Goal: Task Accomplishment & Management: Use online tool/utility

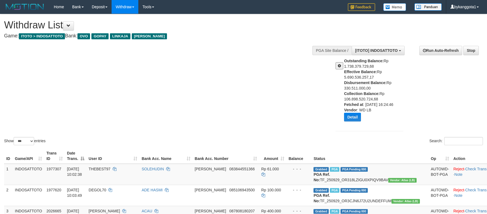
select select "***"
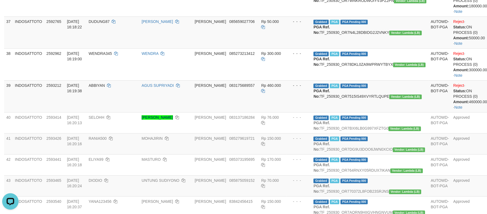
scroll to position [5, 0]
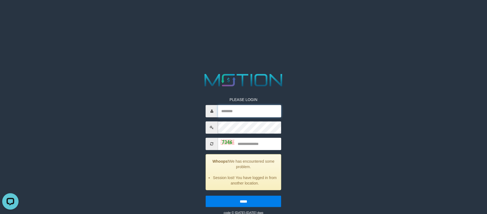
click at [237, 106] on input "text" at bounding box center [249, 111] width 63 height 12
paste input "**********"
type input "**********"
click at [261, 143] on input "text" at bounding box center [249, 144] width 63 height 12
type input "****"
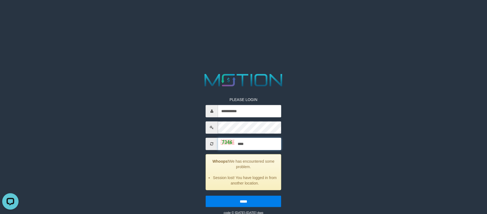
click at [206, 195] on input "*****" at bounding box center [244, 200] width 76 height 11
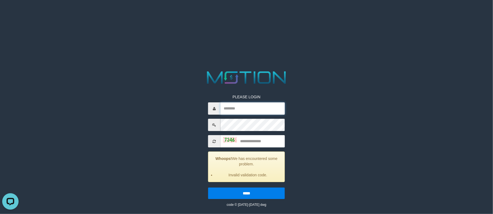
click at [256, 105] on input "text" at bounding box center [252, 108] width 64 height 12
paste input "**********"
type input "**********"
click at [208, 188] on input "*****" at bounding box center [246, 193] width 77 height 11
click at [231, 110] on input "text" at bounding box center [252, 108] width 64 height 12
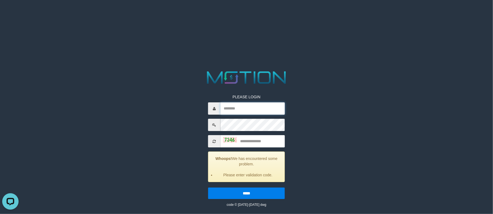
paste input "**********"
type input "**********"
click at [266, 145] on input "text" at bounding box center [252, 141] width 64 height 12
type input "****"
click at [208, 188] on input "*****" at bounding box center [246, 193] width 77 height 11
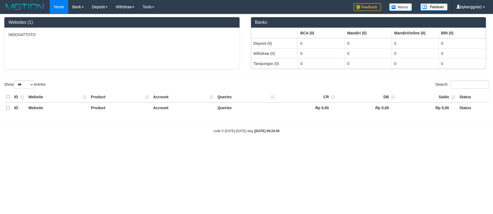
select select "***"
click at [205, 45] on div "INDOSATTOTO" at bounding box center [121, 48] width 235 height 41
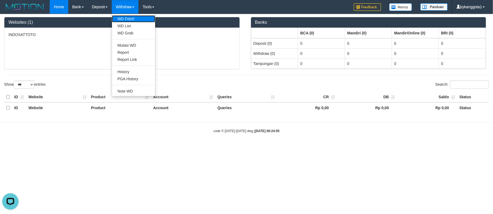
click at [131, 16] on link "WD Fetch" at bounding box center [133, 18] width 43 height 7
click at [132, 25] on link "WD List" at bounding box center [133, 25] width 43 height 7
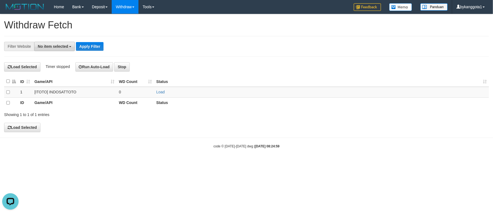
click at [65, 48] on span "No item selected" at bounding box center [53, 46] width 30 height 4
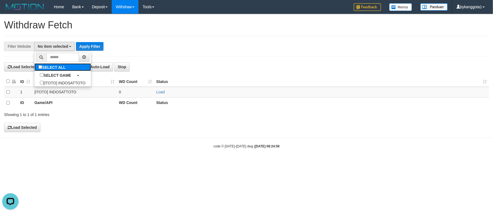
click at [66, 68] on label "SELECT ALL" at bounding box center [52, 67] width 37 height 8
select select "****"
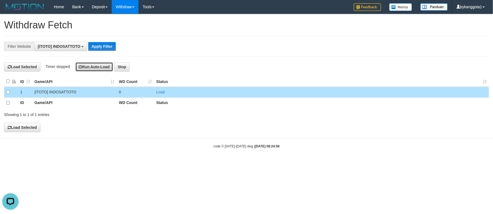
click at [95, 64] on button "Run Auto-Load" at bounding box center [94, 66] width 38 height 9
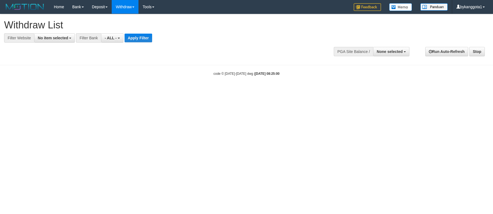
select select
click at [54, 36] on span "No item selected" at bounding box center [53, 38] width 30 height 4
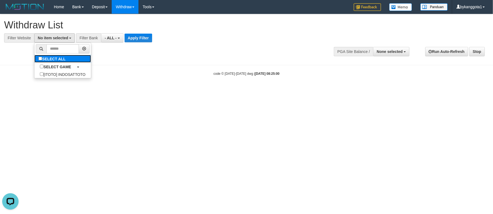
click at [57, 58] on label "SELECT ALL" at bounding box center [52, 59] width 37 height 8
select select "****"
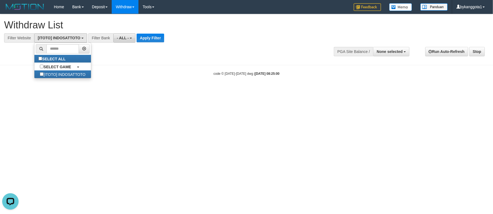
click at [122, 36] on span "- ALL -" at bounding box center [123, 38] width 12 height 4
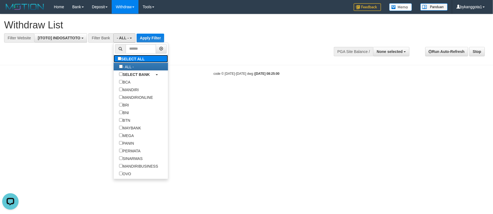
click at [134, 63] on label "SELECT ALL" at bounding box center [132, 59] width 37 height 8
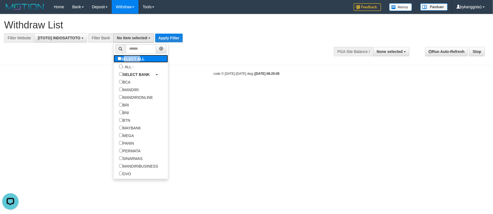
click at [134, 63] on label "SELECT ALL" at bounding box center [132, 59] width 37 height 8
select select "***"
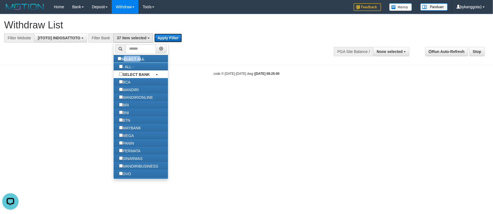
click at [170, 35] on button "Apply Filter" at bounding box center [168, 38] width 28 height 9
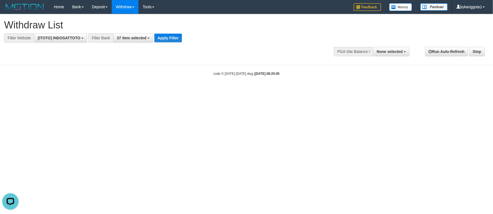
click at [241, 42] on div "**********" at bounding box center [136, 37] width 273 height 9
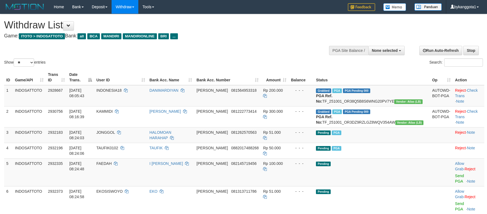
select select
select select "**"
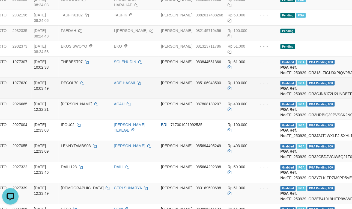
scroll to position [145, 35]
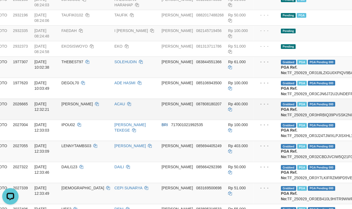
click at [224, 120] on td "DANA 087808180207" at bounding box center [192, 109] width 67 height 21
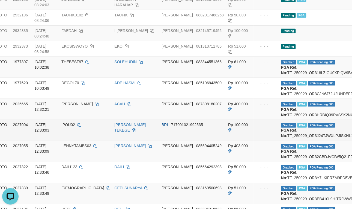
click at [246, 140] on td "Rp 100.000" at bounding box center [240, 130] width 28 height 21
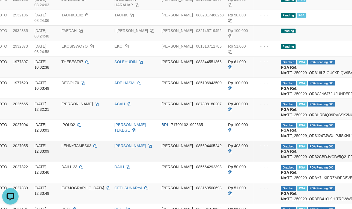
click at [254, 162] on td "Rp 403.000" at bounding box center [240, 151] width 28 height 21
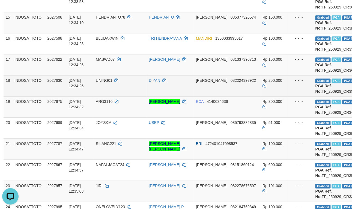
scroll to position [357, 0]
click at [192, 96] on td "DIYAN" at bounding box center [170, 85] width 47 height 21
click at [282, 96] on td "Rp 250.000" at bounding box center [275, 85] width 28 height 21
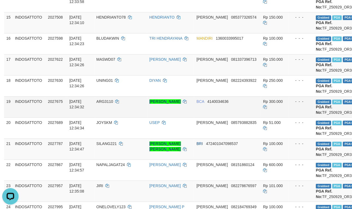
click at [195, 117] on td "[PERSON_NAME]" at bounding box center [170, 106] width 47 height 21
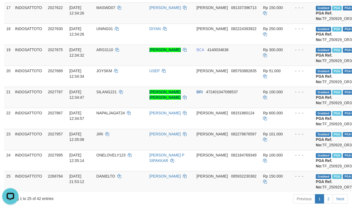
scroll to position [398, 0]
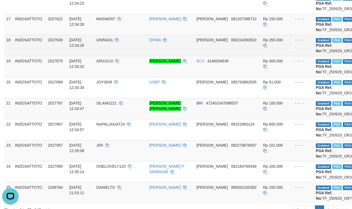
click at [118, 56] on td "UNING01" at bounding box center [120, 45] width 53 height 21
copy td "UNING01"
click at [118, 56] on td "UNING01" at bounding box center [120, 45] width 53 height 21
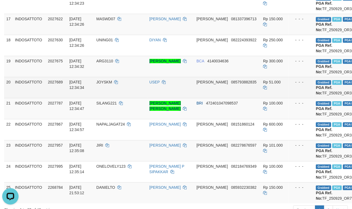
drag, startPoint x: 325, startPoint y: 166, endPoint x: 324, endPoint y: 161, distance: 5.6
click at [314, 119] on td "- - -" at bounding box center [301, 108] width 25 height 21
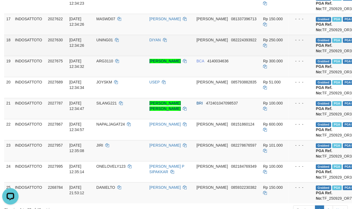
click at [253, 56] on td "DANA 082224393922" at bounding box center [227, 45] width 67 height 21
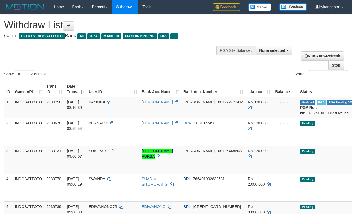
select select
select select "**"
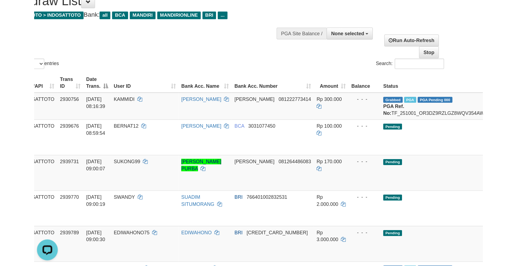
scroll to position [24, 0]
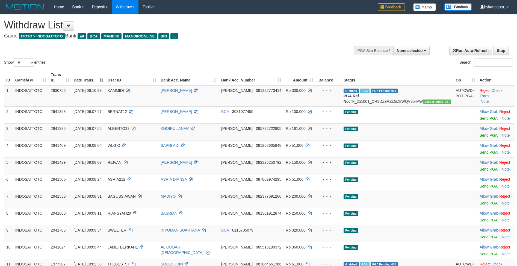
select select
select select "**"
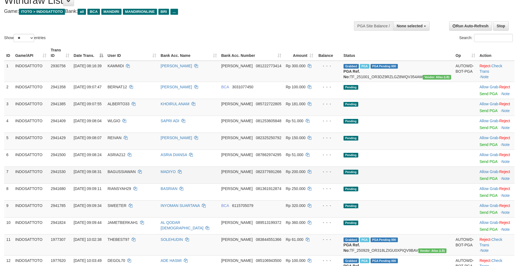
click at [426, 180] on td "Pending" at bounding box center [397, 174] width 112 height 17
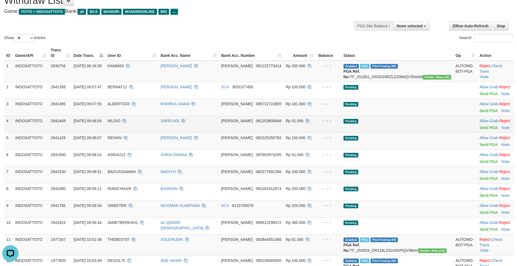
scroll to position [0, 0]
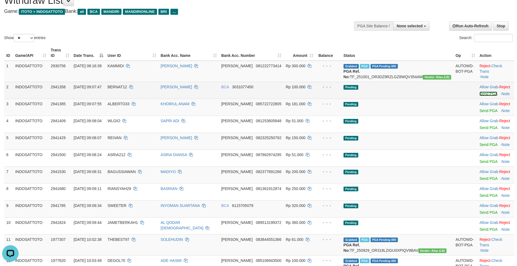
click at [482, 96] on link "Send PGA" at bounding box center [488, 93] width 18 height 4
click at [481, 113] on link "Send PGA" at bounding box center [488, 110] width 18 height 4
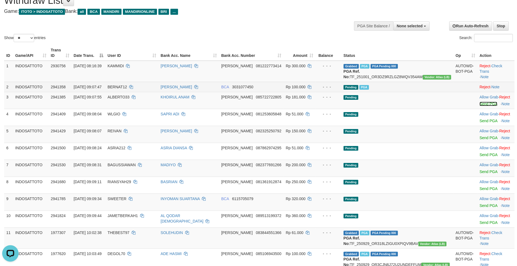
scroll to position [18, 0]
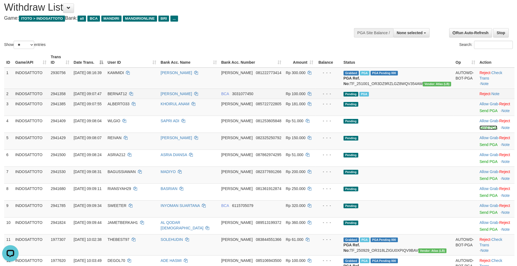
click at [479, 130] on link "Send PGA" at bounding box center [488, 127] width 18 height 4
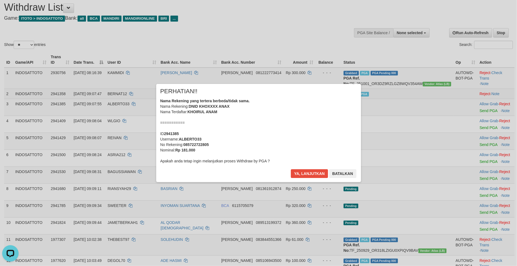
click at [478, 148] on div "× PERHATIAN!! Nama Rekening yang tertera berbeda/tidak sama. Nama Rekening: DNI…" at bounding box center [258, 133] width 517 height 120
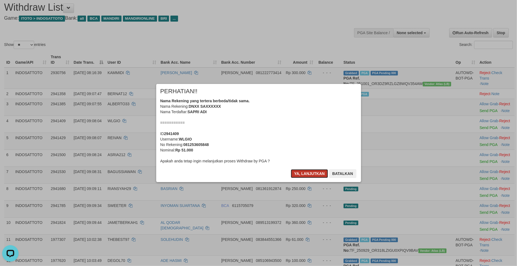
click at [309, 176] on button "Ya, lanjutkan" at bounding box center [309, 173] width 37 height 9
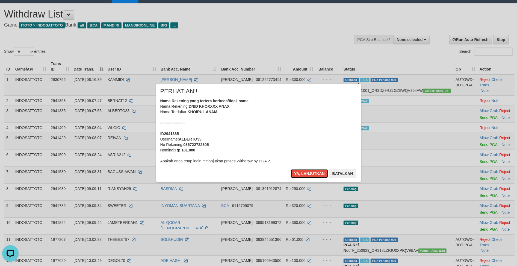
click at [309, 176] on button "Ya, lanjutkan" at bounding box center [309, 173] width 37 height 9
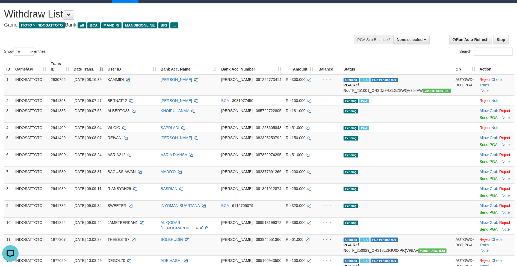
scroll to position [4, 0]
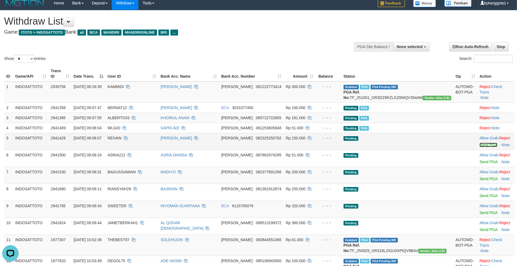
click at [479, 147] on link "Send PGA" at bounding box center [488, 145] width 18 height 4
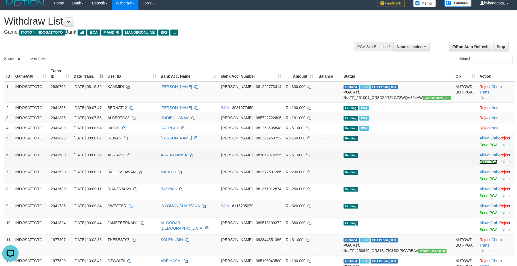
drag, startPoint x: 477, startPoint y: 151, endPoint x: 479, endPoint y: 167, distance: 16.1
click at [479, 164] on link "Send PGA" at bounding box center [488, 161] width 18 height 4
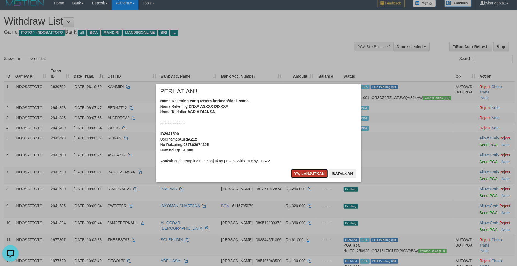
click at [304, 170] on button "Ya, lanjutkan" at bounding box center [309, 173] width 37 height 9
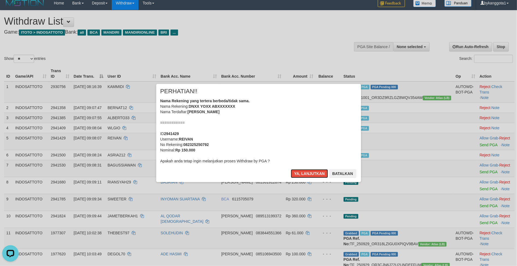
click at [304, 170] on button "Ya, lanjutkan" at bounding box center [309, 173] width 37 height 9
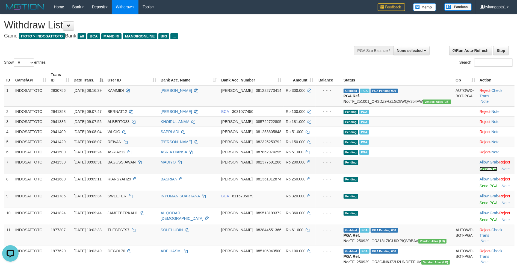
click at [479, 171] on link "Send PGA" at bounding box center [488, 169] width 18 height 4
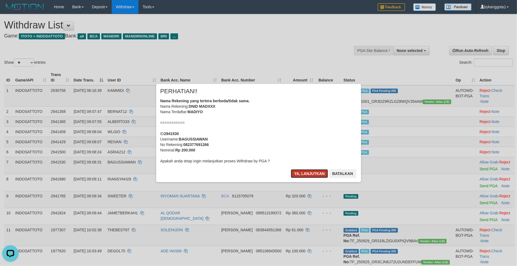
click at [303, 173] on button "Ya, lanjutkan" at bounding box center [309, 173] width 37 height 9
click button "Ya, lanjutkan" at bounding box center [309, 173] width 37 height 9
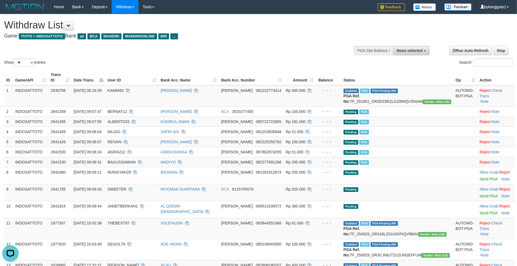
click at [417, 49] on span "None selected" at bounding box center [410, 50] width 26 height 4
click at [407, 76] on label "[ITOTO] INDOSATTOTO" at bounding box center [400, 78] width 58 height 7
select select "****"
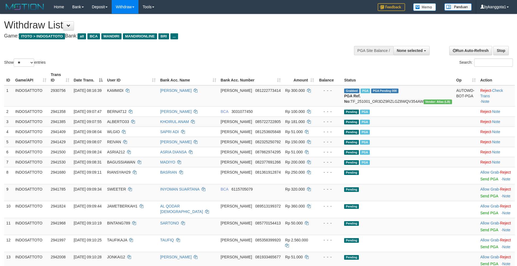
select select
select select "**"
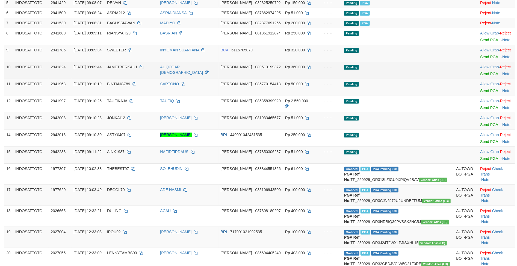
scroll to position [93, 0]
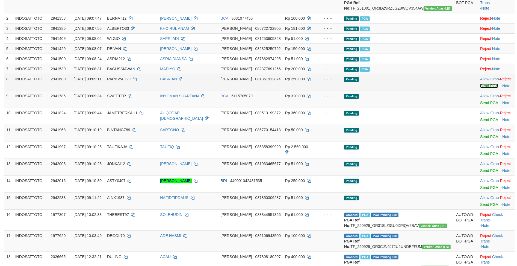
click at [480, 85] on link "Send PGA" at bounding box center [489, 86] width 18 height 4
click at [480, 103] on link "Send PGA" at bounding box center [489, 102] width 18 height 4
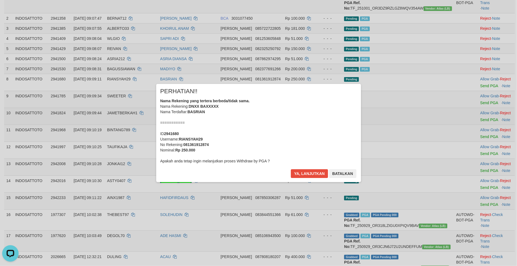
scroll to position [0, 0]
click at [479, 120] on div "× PERHATIAN!! Nama Rekening yang tertera berbeda/tidak sama. Nama Rekening: DNX…" at bounding box center [258, 133] width 517 height 120
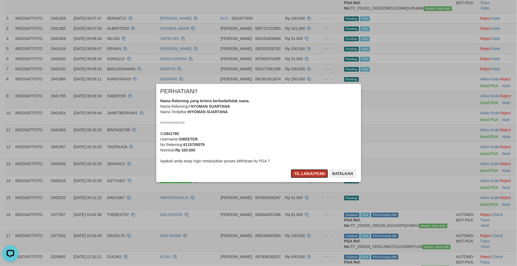
click at [305, 172] on button "Ya, lanjutkan" at bounding box center [309, 173] width 37 height 9
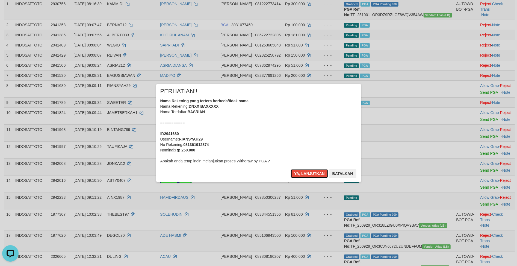
click at [305, 172] on button "Ya, lanjutkan" at bounding box center [309, 173] width 37 height 9
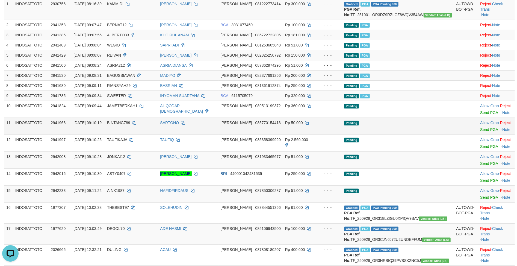
scroll to position [80, 0]
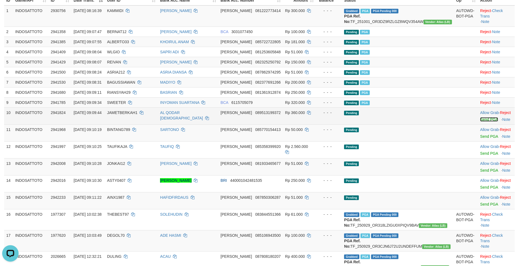
click at [480, 118] on link "Send PGA" at bounding box center [489, 119] width 18 height 4
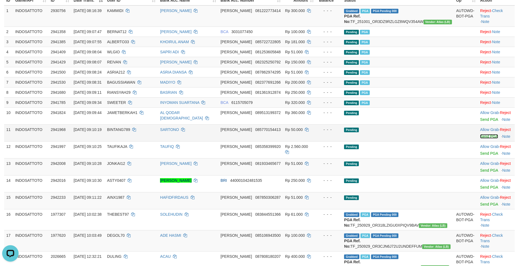
click at [480, 137] on link "Send PGA" at bounding box center [489, 136] width 18 height 4
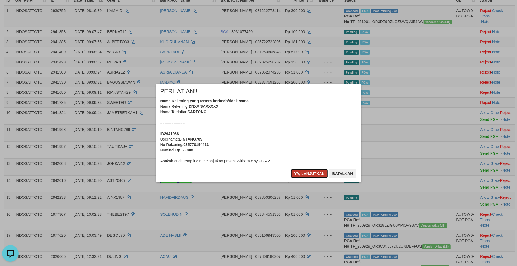
click at [309, 171] on button "Ya, lanjutkan" at bounding box center [309, 173] width 37 height 9
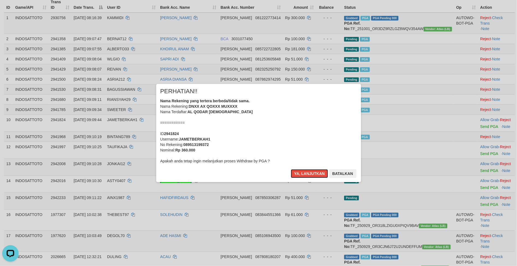
click at [309, 171] on button "Ya, lanjutkan" at bounding box center [309, 173] width 37 height 9
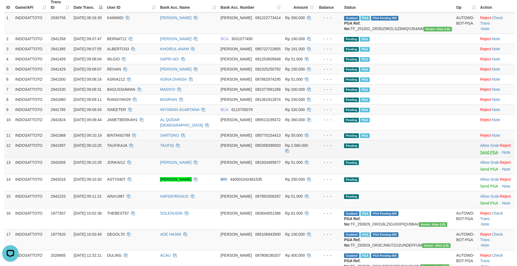
scroll to position [66, 0]
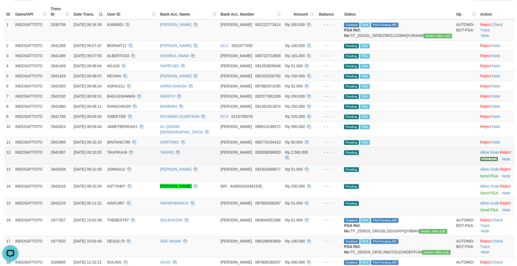
click at [481, 157] on link "Send PGA" at bounding box center [489, 159] width 18 height 4
click at [484, 174] on link "Send PGA" at bounding box center [489, 176] width 18 height 4
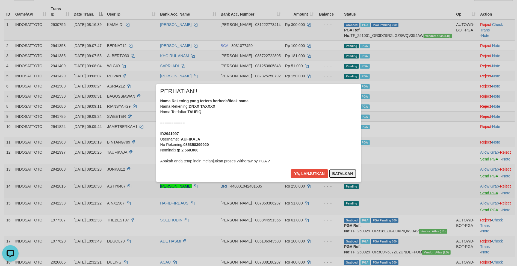
click at [481, 189] on div "× PERHATIAN!! Nama Rekening yang tertera berbeda/tidak sama. Nama Rekening: DNX…" at bounding box center [258, 133] width 517 height 120
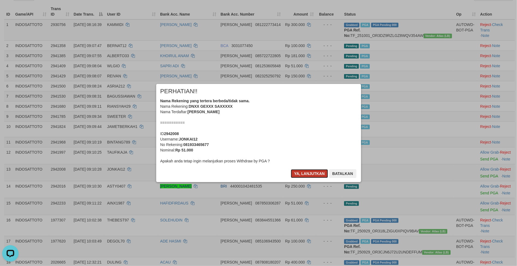
click at [310, 175] on button "Ya, lanjutkan" at bounding box center [309, 173] width 37 height 9
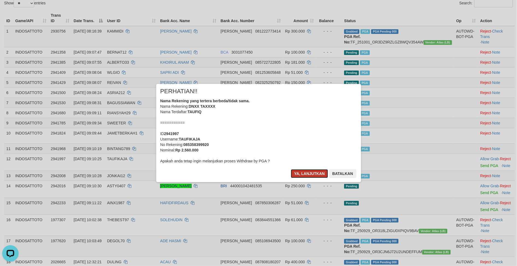
click at [310, 174] on button "Ya, lanjutkan" at bounding box center [309, 173] width 37 height 9
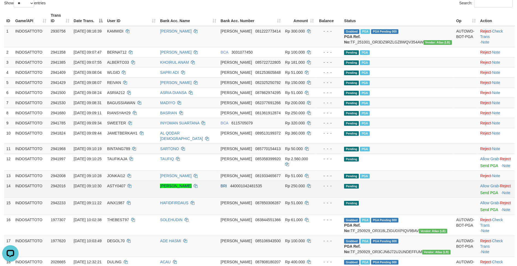
scroll to position [52, 0]
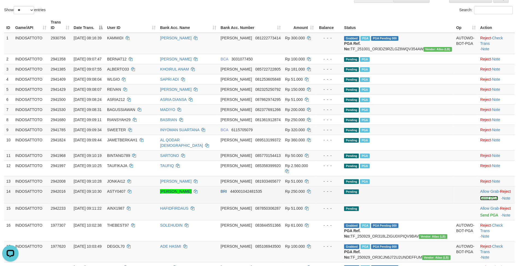
click at [480, 196] on link "Send PGA" at bounding box center [489, 198] width 18 height 4
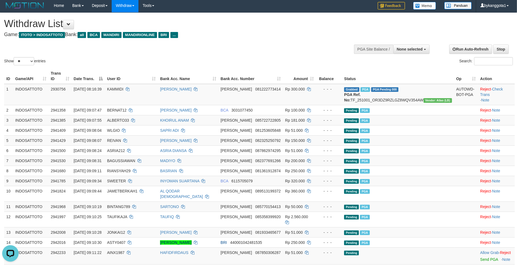
scroll to position [0, 0]
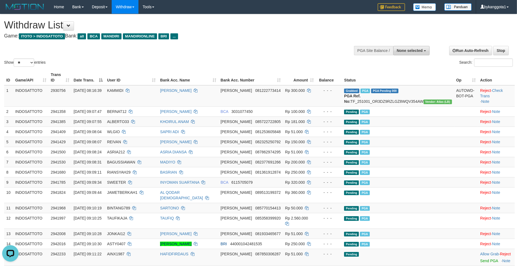
click at [412, 50] on span "None selected" at bounding box center [410, 50] width 26 height 4
click at [400, 79] on label "[ITOTO] INDOSATTOTO" at bounding box center [400, 78] width 58 height 7
select select "****"
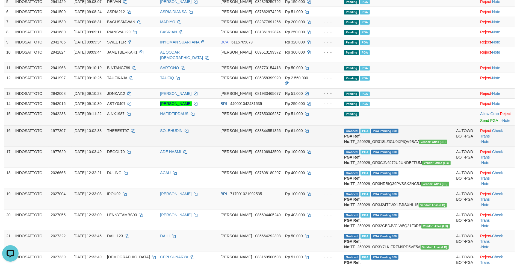
scroll to position [219, 0]
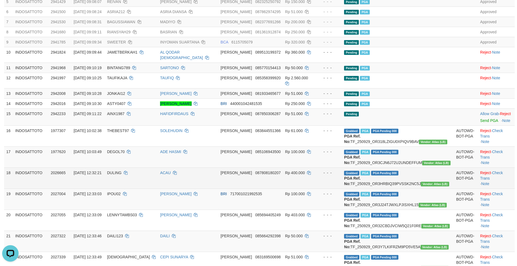
click at [342, 182] on td "- - -" at bounding box center [329, 177] width 26 height 21
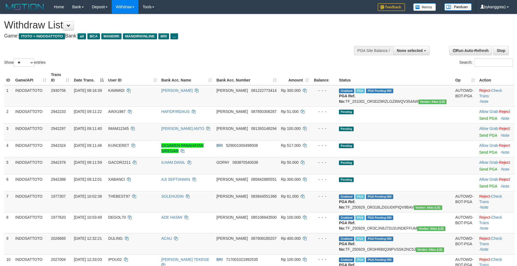
select select
select select "**"
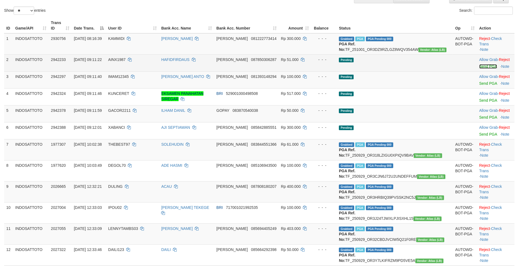
click at [479, 69] on link "Send PGA" at bounding box center [488, 66] width 18 height 4
click at [479, 85] on link "Send PGA" at bounding box center [488, 83] width 18 height 4
click at [480, 102] on link "Send PGA" at bounding box center [488, 100] width 18 height 4
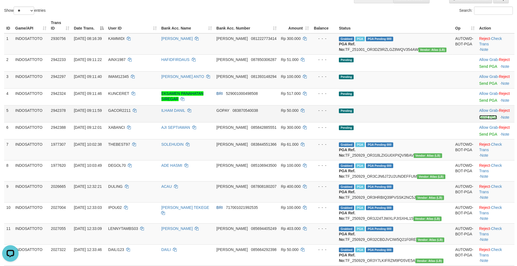
click at [479, 119] on link "Send PGA" at bounding box center [488, 117] width 18 height 4
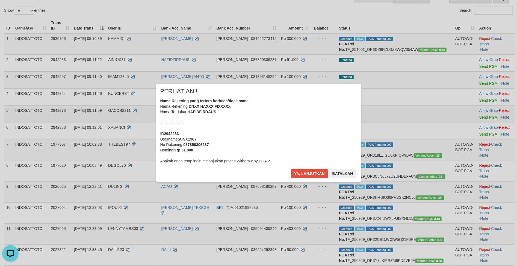
click at [365, 141] on div "× PERHATIAN!! Nama Rekening yang tertera berbeda/tidak sama. Nama Rekening: DNX…" at bounding box center [258, 133] width 213 height 98
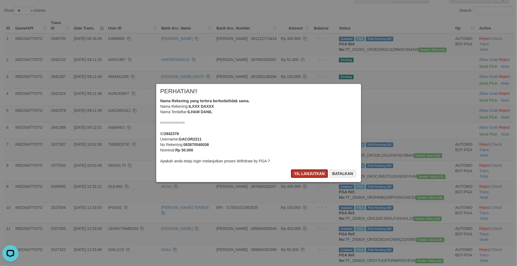
click at [312, 174] on button "Ya, lanjutkan" at bounding box center [309, 173] width 37 height 9
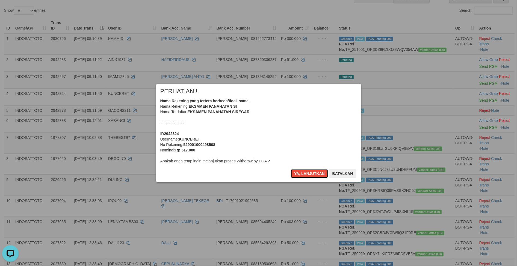
click at [312, 174] on button "Ya, lanjutkan" at bounding box center [309, 173] width 37 height 9
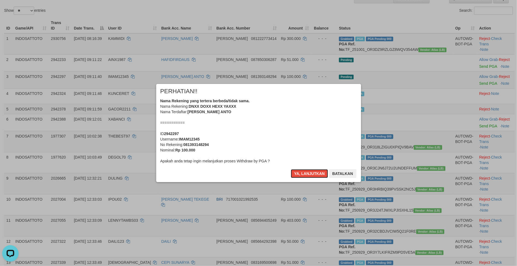
click at [312, 174] on button "Ya, lanjutkan" at bounding box center [309, 173] width 37 height 9
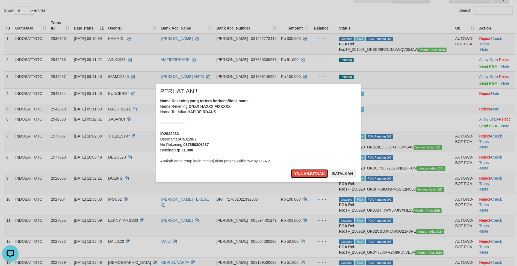
click at [312, 174] on button "Ya, lanjutkan" at bounding box center [309, 173] width 37 height 9
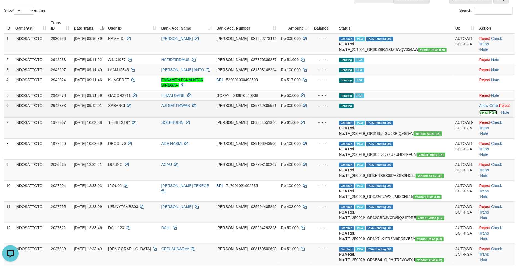
click at [479, 114] on link "Send PGA" at bounding box center [488, 112] width 18 height 4
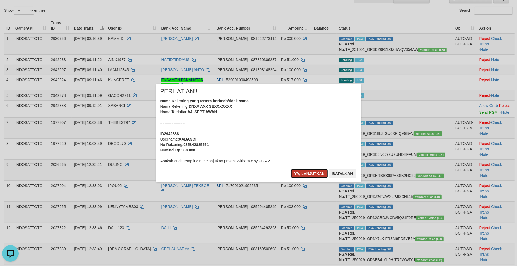
click at [293, 174] on button "Ya, lanjutkan" at bounding box center [309, 173] width 37 height 9
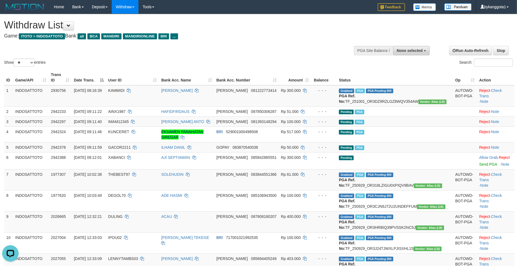
click at [414, 54] on button "None selected" at bounding box center [411, 50] width 36 height 9
click at [412, 79] on label "[ITOTO] INDOSATTOTO" at bounding box center [400, 78] width 58 height 7
select select "****"
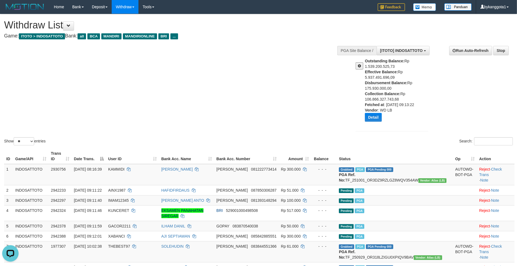
drag, startPoint x: 213, startPoint y: 98, endPoint x: 220, endPoint y: 96, distance: 7.6
click at [213, 98] on div "Show ** ** ** *** entries Search:" at bounding box center [258, 80] width 517 height 132
click at [393, 82] on b "Disbursement Balance:" at bounding box center [386, 83] width 43 height 4
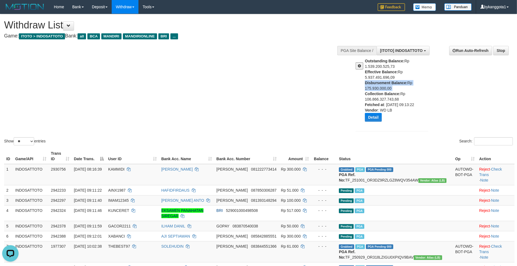
click at [393, 82] on b "Disbursement Balance:" at bounding box center [386, 83] width 43 height 4
copy div "Disbursement Balance: Rp 175.930.000,00"
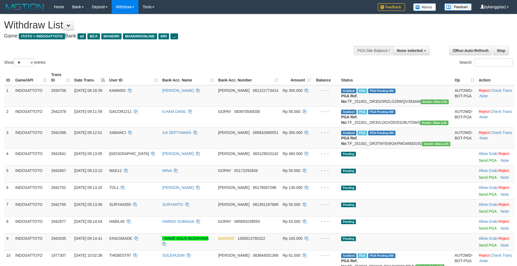
select select
select select "**"
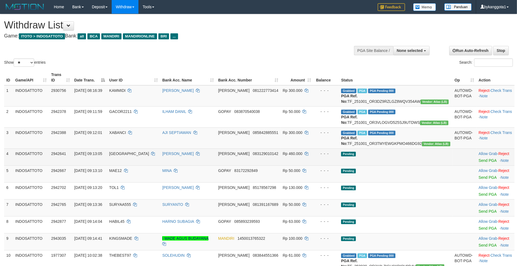
scroll to position [48, 0]
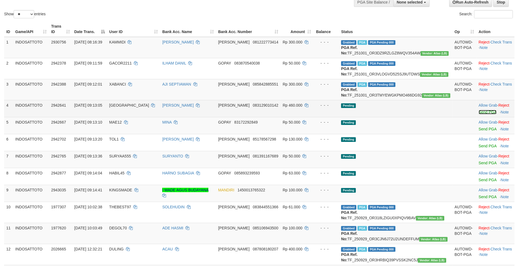
click at [484, 114] on link "Send PGA" at bounding box center [488, 112] width 18 height 4
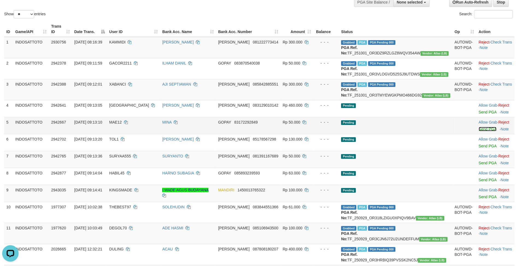
scroll to position [0, 0]
click at [481, 131] on link "Send PGA" at bounding box center [488, 129] width 18 height 4
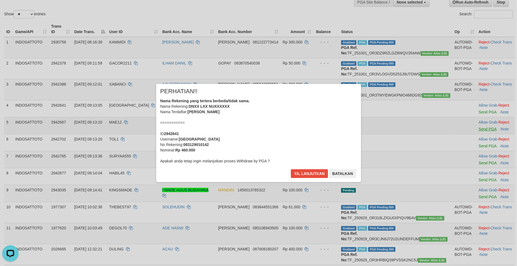
click at [479, 161] on div "× PERHATIAN!! Nama Rekening yang tertera berbeda/tidak sama. Nama Rekening: DNX…" at bounding box center [258, 133] width 517 height 120
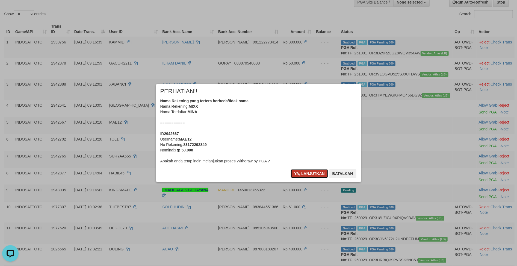
click at [304, 172] on button "Ya, lanjutkan" at bounding box center [309, 173] width 37 height 9
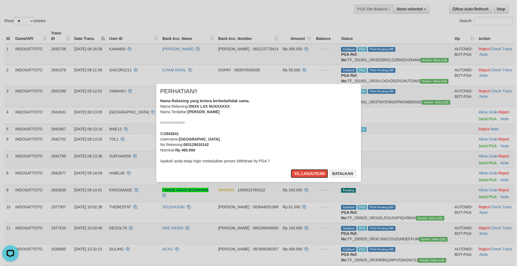
click at [304, 172] on button "Ya, lanjutkan" at bounding box center [309, 173] width 37 height 9
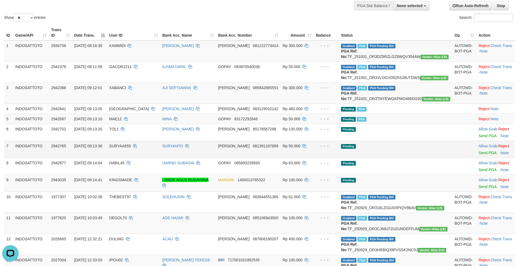
scroll to position [83, 0]
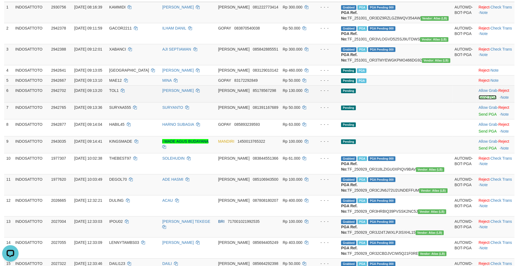
click at [479, 99] on link "Send PGA" at bounding box center [488, 97] width 18 height 4
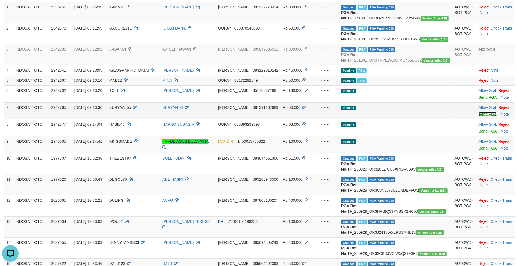
click at [479, 116] on link "Send PGA" at bounding box center [488, 114] width 18 height 4
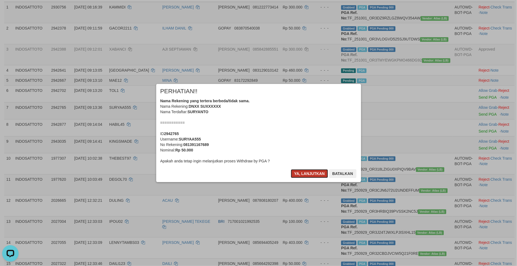
click at [303, 173] on button "Ya, lanjutkan" at bounding box center [309, 173] width 37 height 9
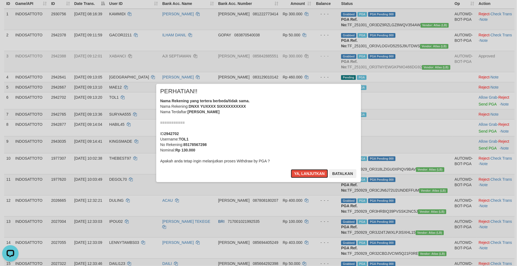
click at [303, 173] on button "Ya, lanjutkan" at bounding box center [309, 173] width 37 height 9
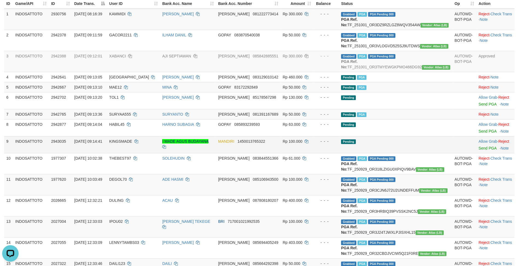
scroll to position [70, 0]
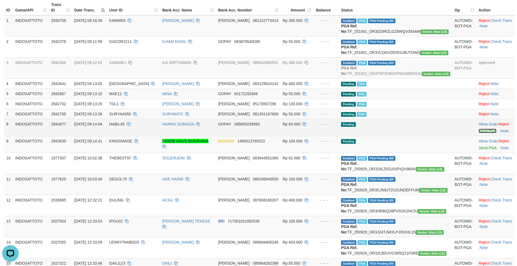
click at [482, 133] on link "Send PGA" at bounding box center [488, 131] width 18 height 4
click at [482, 150] on link "Send PGA" at bounding box center [488, 148] width 18 height 4
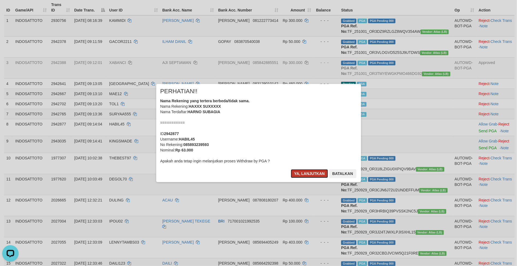
click at [299, 171] on button "Ya, lanjutkan" at bounding box center [309, 173] width 37 height 9
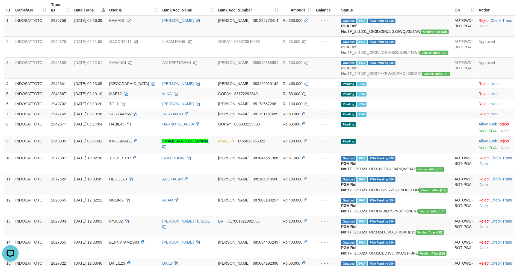
scroll to position [63, 0]
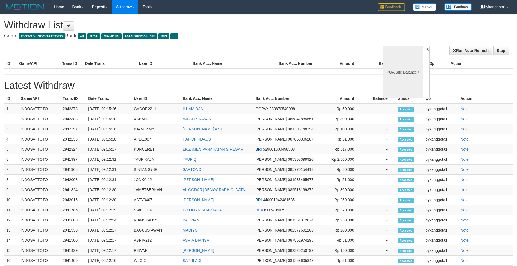
select select
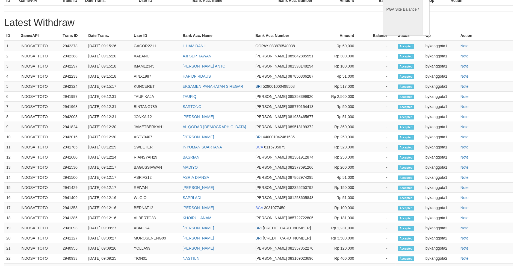
select select "**"
select select
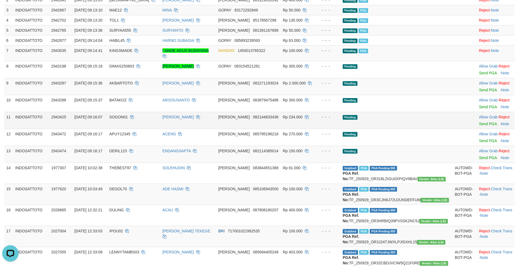
scroll to position [0, 0]
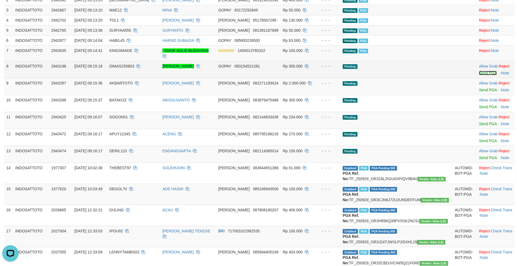
click at [479, 71] on link "Send PGA" at bounding box center [488, 73] width 18 height 4
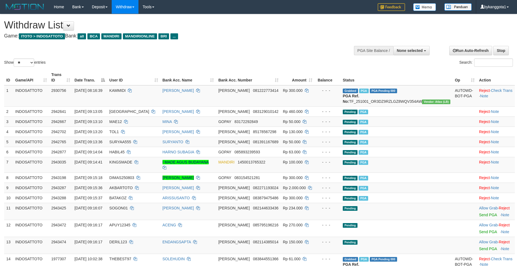
select select
select select "**"
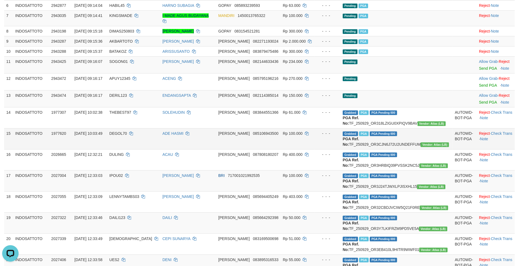
scroll to position [157, 0]
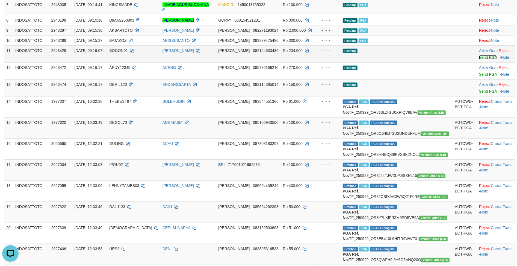
click at [479, 55] on link "Send PGA" at bounding box center [488, 57] width 18 height 4
click at [479, 72] on link "Send PGA" at bounding box center [488, 74] width 18 height 4
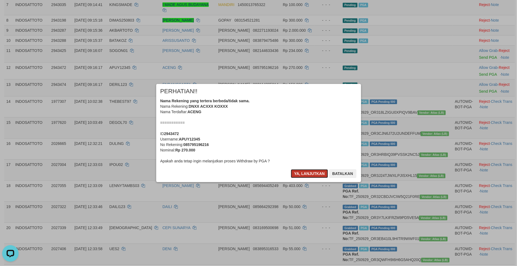
click at [301, 171] on button "Ya, lanjutkan" at bounding box center [309, 173] width 37 height 9
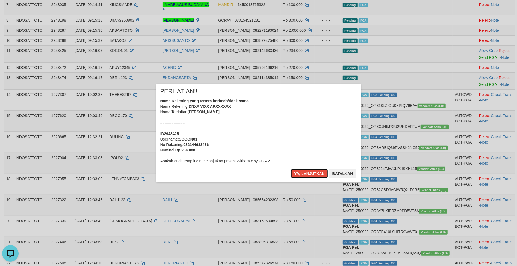
click at [301, 171] on button "Ya, lanjutkan" at bounding box center [309, 173] width 37 height 9
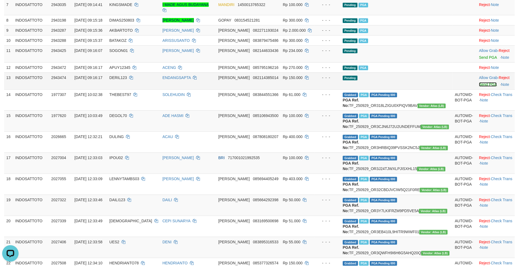
click at [481, 82] on link "Send PGA" at bounding box center [488, 84] width 18 height 4
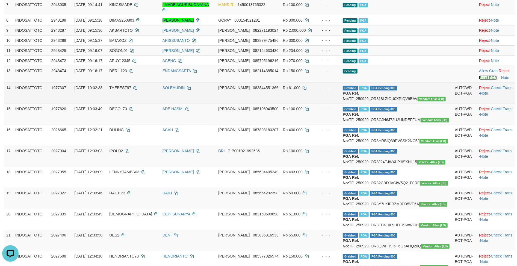
scroll to position [150, 0]
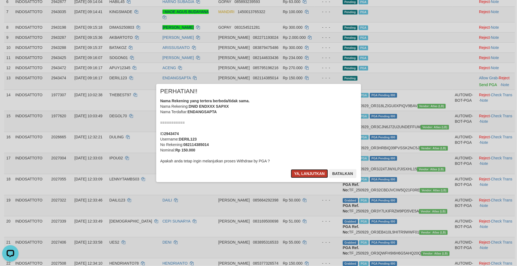
click at [300, 172] on button "Ya, lanjutkan" at bounding box center [309, 173] width 37 height 9
click at [291, 169] on button "Ya, lanjutkan" at bounding box center [309, 173] width 37 height 9
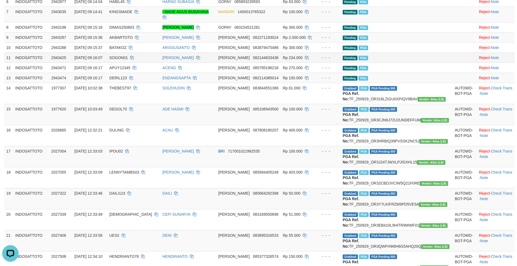
click at [436, 52] on td "Pending PGA" at bounding box center [396, 57] width 112 height 10
click at [438, 73] on td "Pending PGA PGA" at bounding box center [396, 78] width 112 height 10
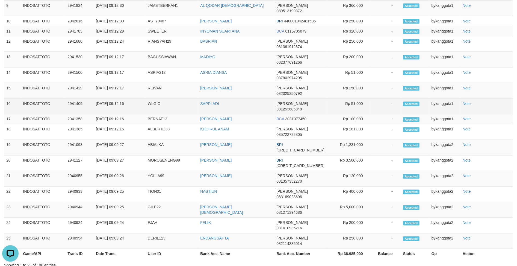
scroll to position [91, 0]
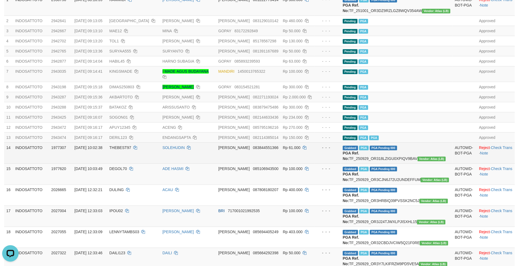
click at [259, 155] on td "DANA 083844551366" at bounding box center [248, 152] width 64 height 21
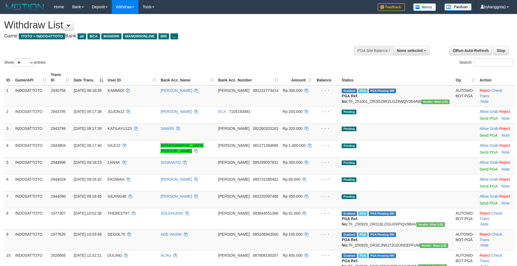
select select
select select "**"
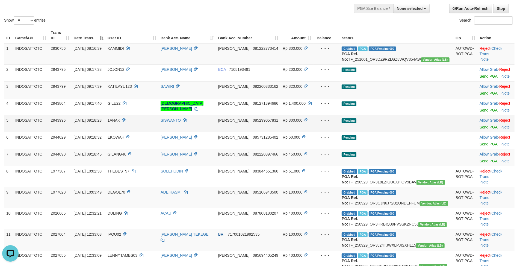
click at [256, 121] on td "DANA 085299057831" at bounding box center [248, 123] width 64 height 17
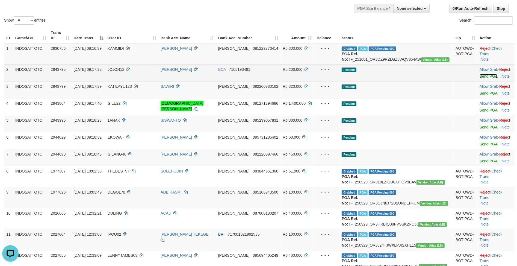
click at [479, 78] on link "Send PGA" at bounding box center [488, 76] width 18 height 4
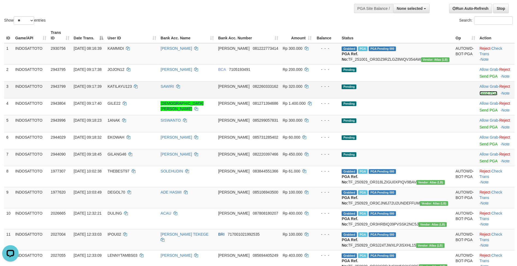
click at [479, 95] on link "Send PGA" at bounding box center [488, 93] width 18 height 4
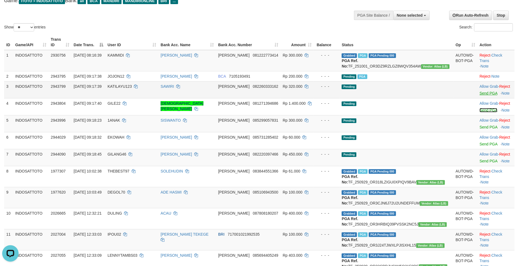
click at [479, 112] on link "Send PGA" at bounding box center [488, 110] width 18 height 4
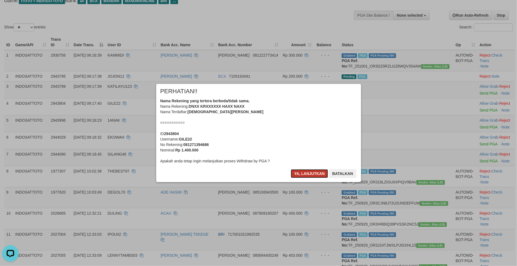
click at [303, 173] on button "Ya, lanjutkan" at bounding box center [309, 173] width 37 height 9
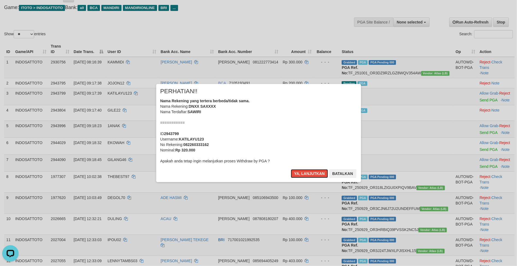
click at [303, 173] on button "Ya, lanjutkan" at bounding box center [309, 173] width 37 height 9
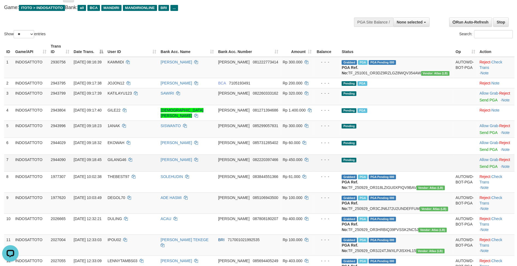
scroll to position [21, 0]
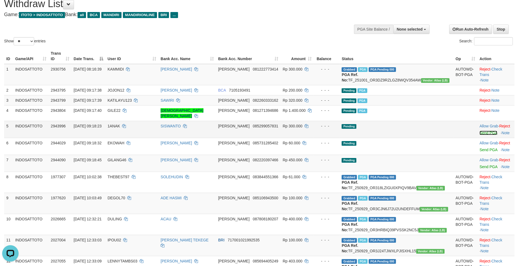
click at [479, 131] on link "Send PGA" at bounding box center [488, 133] width 18 height 4
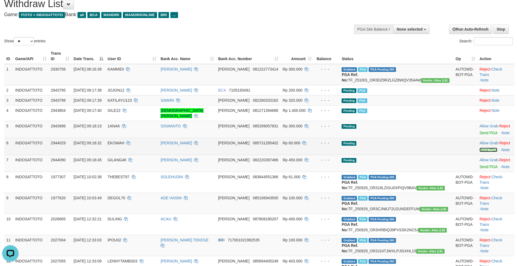
click at [479, 151] on link "Send PGA" at bounding box center [488, 149] width 18 height 4
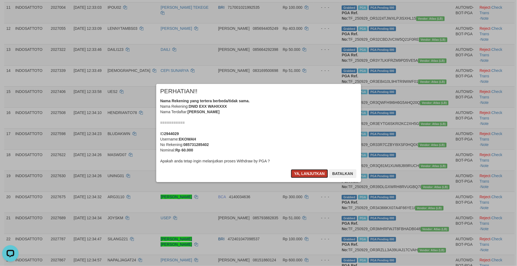
click at [310, 172] on button "Ya, lanjutkan" at bounding box center [309, 173] width 37 height 9
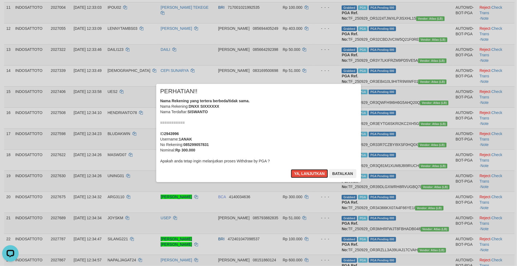
click at [310, 172] on button "Ya, lanjutkan" at bounding box center [309, 173] width 37 height 9
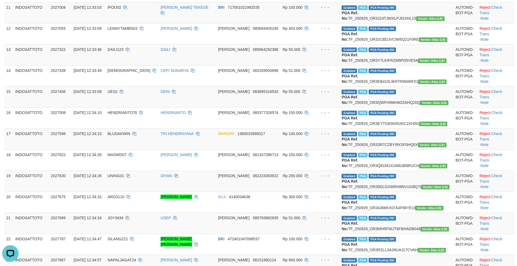
scroll to position [35, 0]
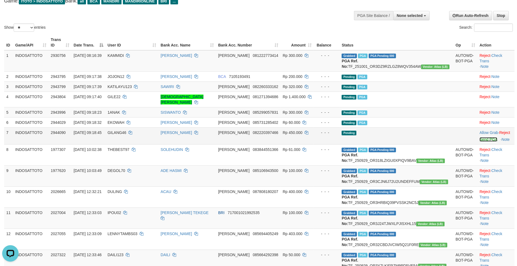
click at [480, 139] on link "Send PGA" at bounding box center [488, 139] width 18 height 4
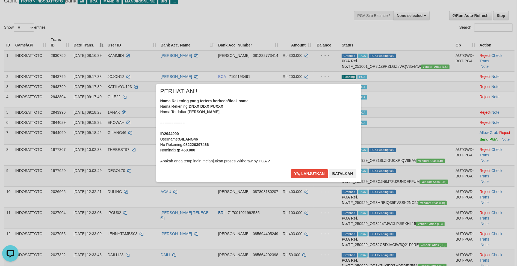
drag, startPoint x: 259, startPoint y: 137, endPoint x: 274, endPoint y: 152, distance: 20.9
click at [259, 137] on div "Nama Rekening yang tertera berbeda/tidak sama. Nama Rekening: DNXX DIXX PUXXX N…" at bounding box center [258, 131] width 197 height 66
click at [299, 175] on button "Ya, lanjutkan" at bounding box center [309, 173] width 37 height 9
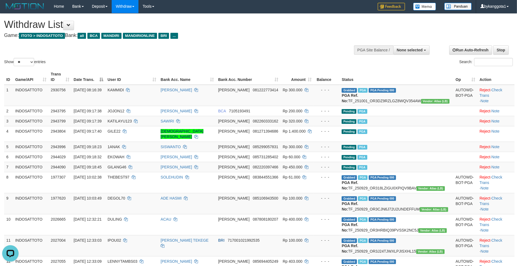
scroll to position [0, 0]
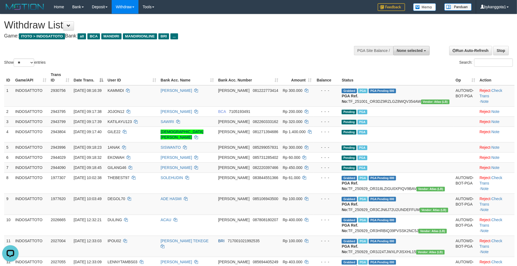
click at [409, 55] on button "None selected" at bounding box center [411, 50] width 36 height 9
drag, startPoint x: 407, startPoint y: 78, endPoint x: 424, endPoint y: 90, distance: 20.4
click at [409, 81] on label "[ITOTO] INDOSATTOTO" at bounding box center [400, 78] width 58 height 7
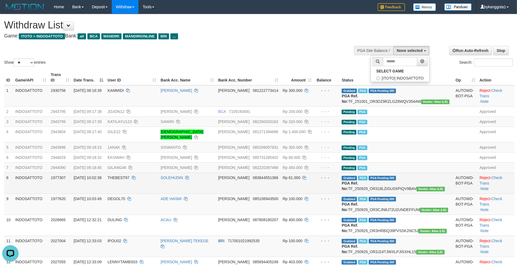
click at [280, 193] on td "DANA 083844551366" at bounding box center [248, 182] width 64 height 21
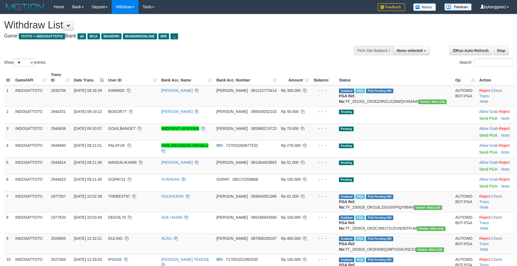
select select
select select "**"
click at [304, 212] on td "Rp 61.000" at bounding box center [295, 201] width 32 height 21
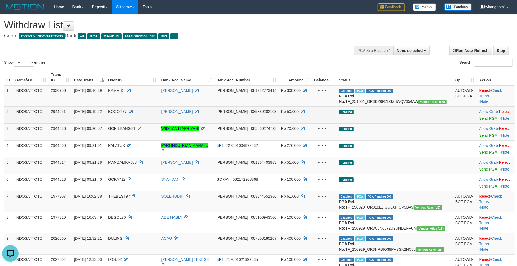
click at [247, 114] on span "[PERSON_NAME]" at bounding box center [231, 111] width 31 height 4
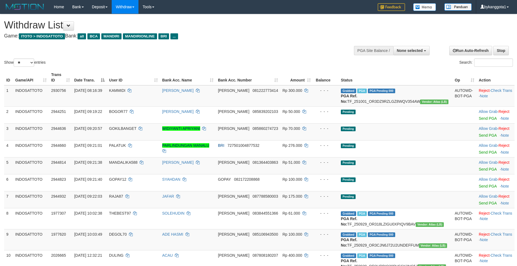
select select
select select "**"
drag, startPoint x: 410, startPoint y: 199, endPoint x: 413, endPoint y: 197, distance: 4.4
click at [410, 199] on td "Pending" at bounding box center [396, 199] width 114 height 17
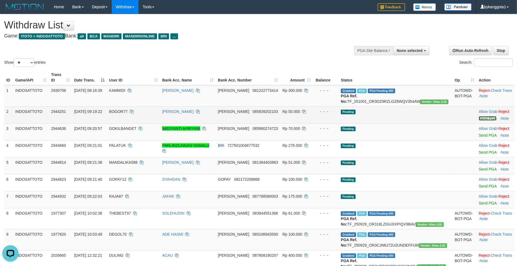
click at [479, 120] on link "Send PGA" at bounding box center [488, 118] width 18 height 4
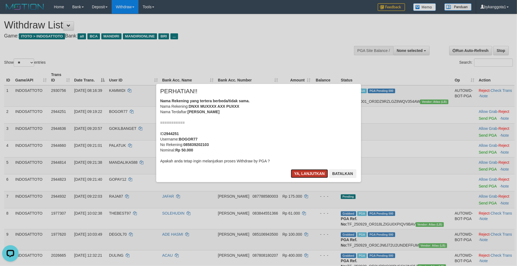
click at [304, 169] on button "Ya, lanjutkan" at bounding box center [309, 173] width 37 height 9
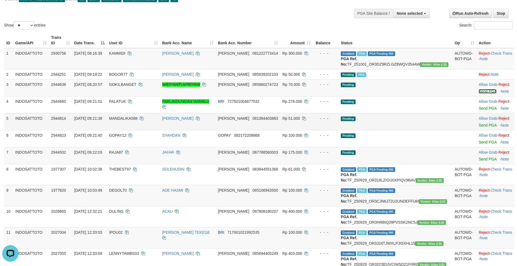
scroll to position [48, 0]
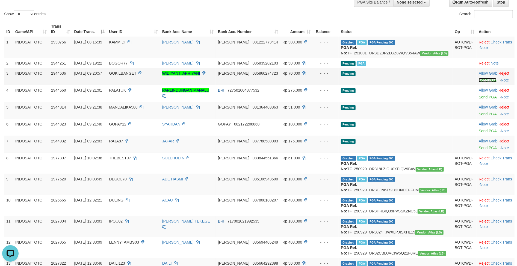
click at [479, 82] on link "Send PGA" at bounding box center [488, 80] width 18 height 4
click at [479, 99] on link "Send PGA" at bounding box center [488, 97] width 18 height 4
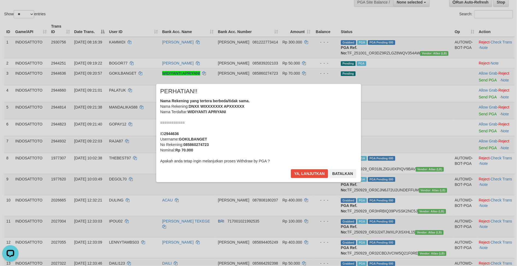
click at [479, 118] on div "× PERHATIAN!! Nama Rekening yang tertera berbeda/tidak sama. Nama Rekening: DNX…" at bounding box center [258, 133] width 517 height 120
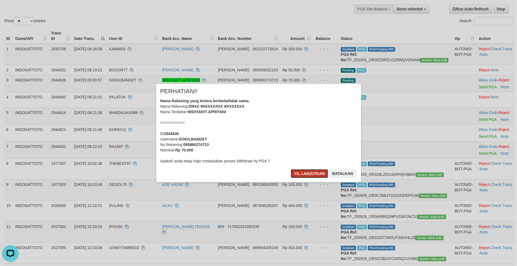
click at [306, 174] on button "Ya, lanjutkan" at bounding box center [309, 173] width 37 height 9
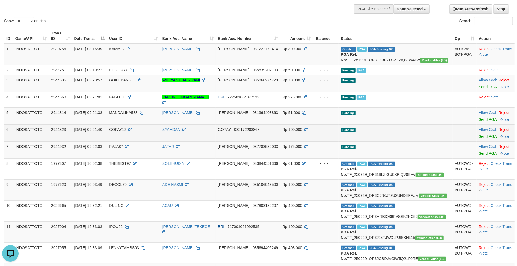
scroll to position [34, 0]
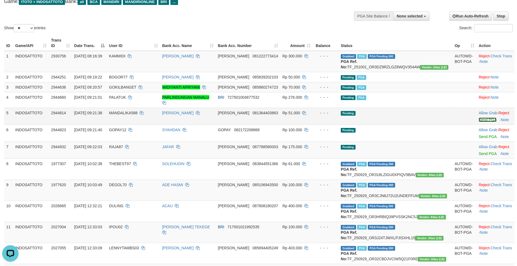
click at [479, 118] on link "Send PGA" at bounding box center [488, 119] width 18 height 4
click at [479, 134] on link "Send PGA" at bounding box center [488, 136] width 18 height 4
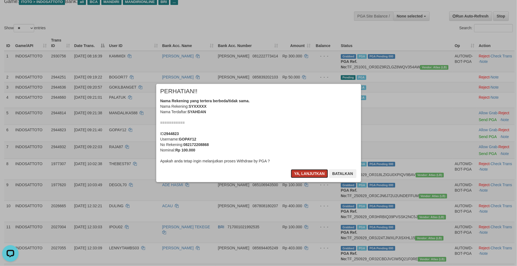
click at [308, 176] on button "Ya, lanjutkan" at bounding box center [309, 173] width 37 height 9
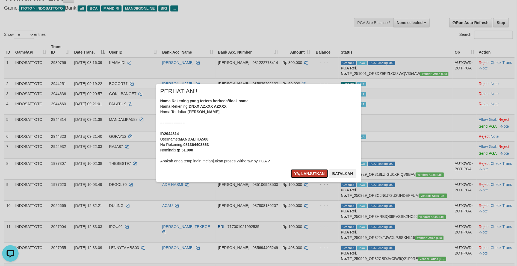
click at [308, 175] on button "Ya, lanjutkan" at bounding box center [309, 173] width 37 height 9
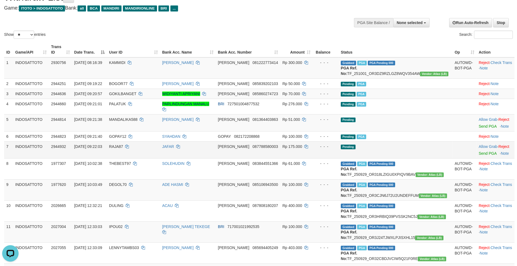
scroll to position [21, 0]
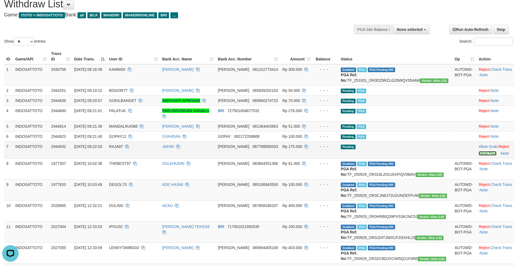
click at [479, 154] on link "Send PGA" at bounding box center [488, 153] width 18 height 4
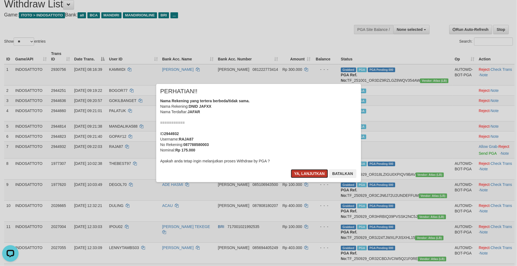
click at [303, 175] on button "Ya, lanjutkan" at bounding box center [309, 173] width 37 height 9
click at [291, 169] on button "Ya, lanjutkan" at bounding box center [309, 173] width 37 height 9
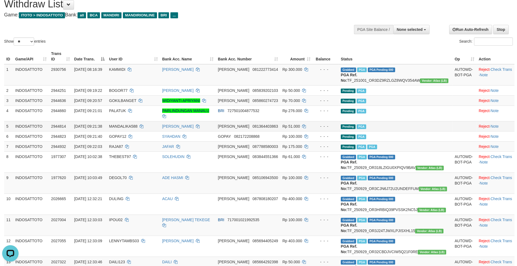
click at [216, 124] on td "AZHAR AZWIR" at bounding box center [188, 126] width 56 height 10
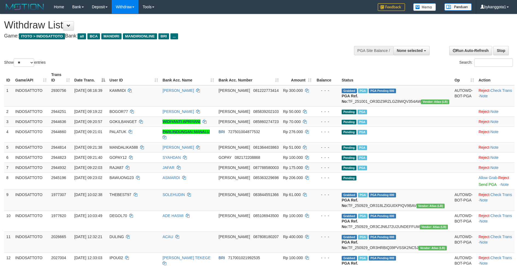
select select
select select "**"
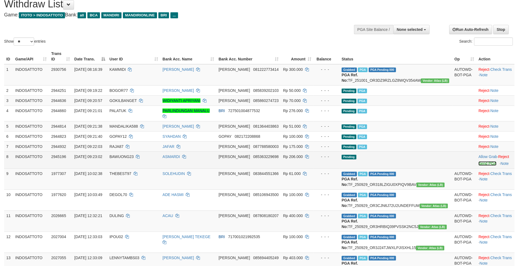
click at [478, 164] on link "Send PGA" at bounding box center [487, 163] width 18 height 4
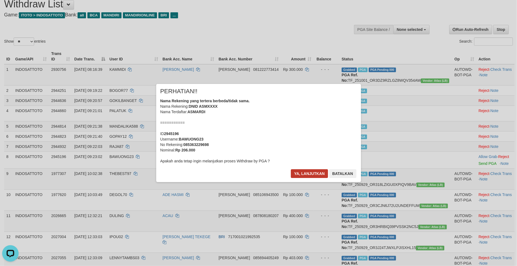
scroll to position [0, 0]
click at [302, 170] on button "Ya, lanjutkan" at bounding box center [309, 173] width 37 height 9
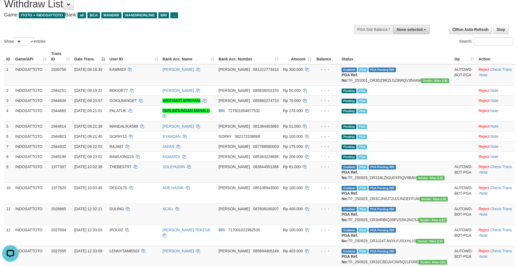
click at [422, 30] on span "None selected" at bounding box center [410, 29] width 26 height 4
click at [404, 60] on label "[ITOTO] INDOSATTOTO" at bounding box center [400, 57] width 58 height 7
select select "****"
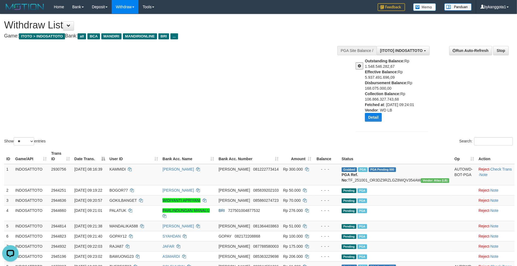
click at [381, 82] on b "Disbursement Balance:" at bounding box center [386, 83] width 43 height 4
click at [384, 87] on div "Outstanding Balance: Rp 1.548.546.282,67 Effective Balance: Rp 5.937.491.696,09…" at bounding box center [398, 91] width 67 height 67
copy div "Disbursement Balance: Rp 168.075.000,00"
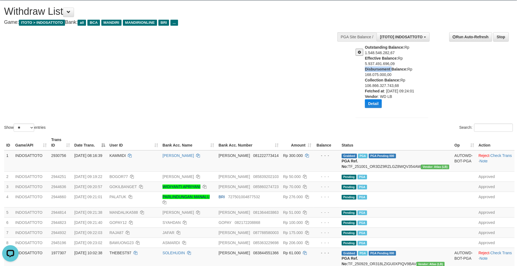
scroll to position [146, 0]
